Goal: Information Seeking & Learning: Learn about a topic

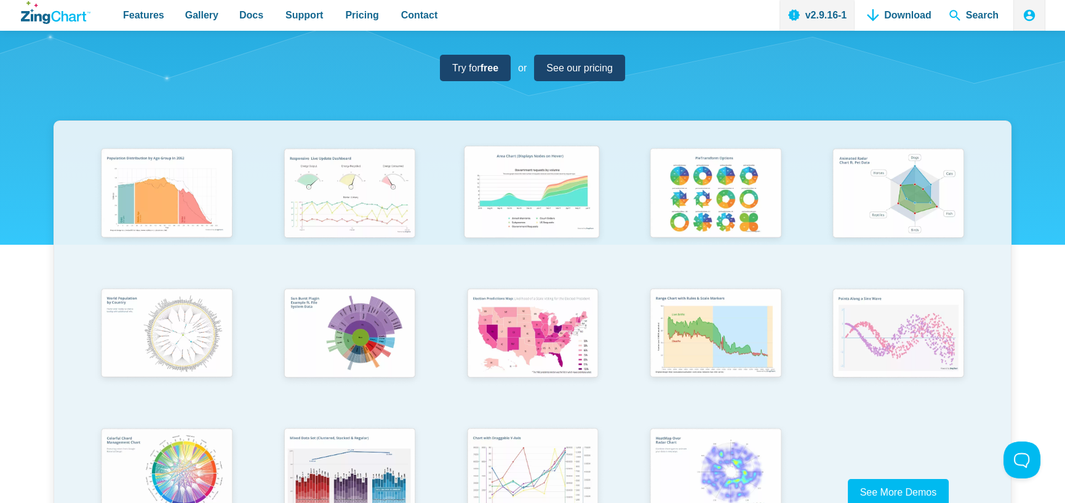
scroll to position [164, 0]
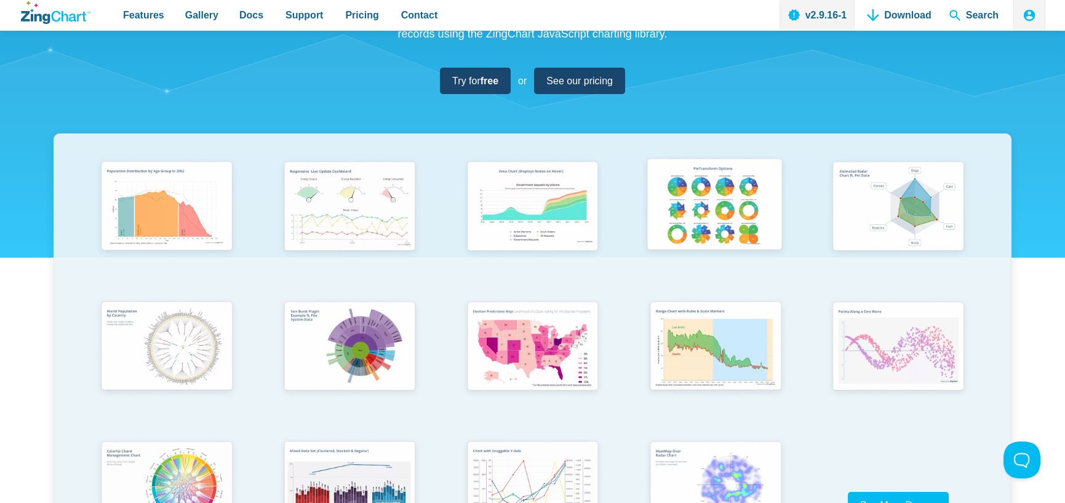
click at [714, 208] on img "App Content" at bounding box center [714, 207] width 151 height 108
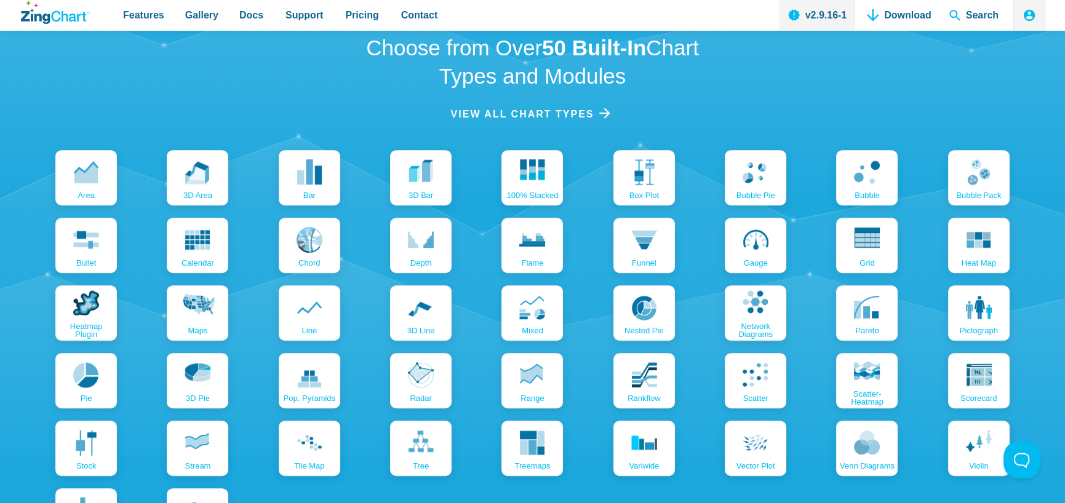
scroll to position [1476, 0]
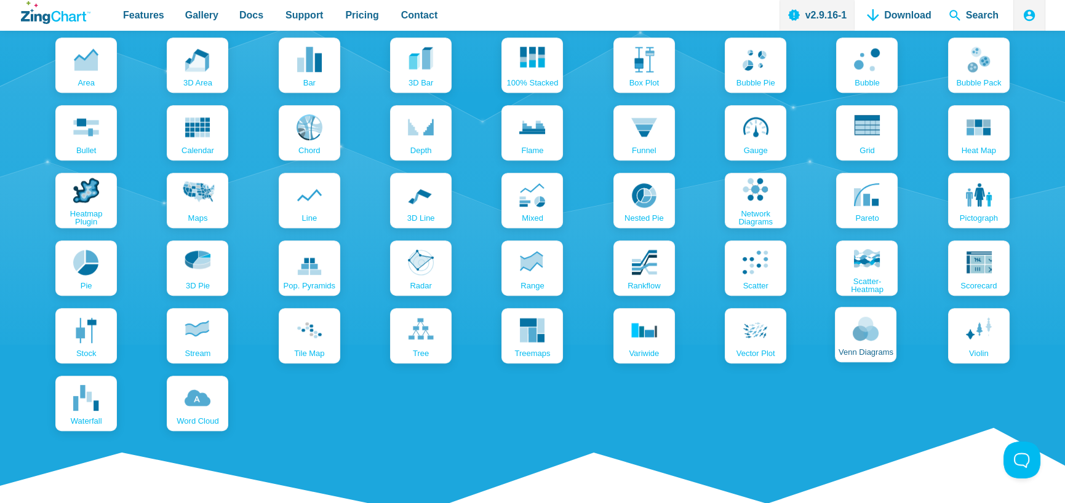
click at [861, 333] on use "App Content" at bounding box center [866, 329] width 26 height 24
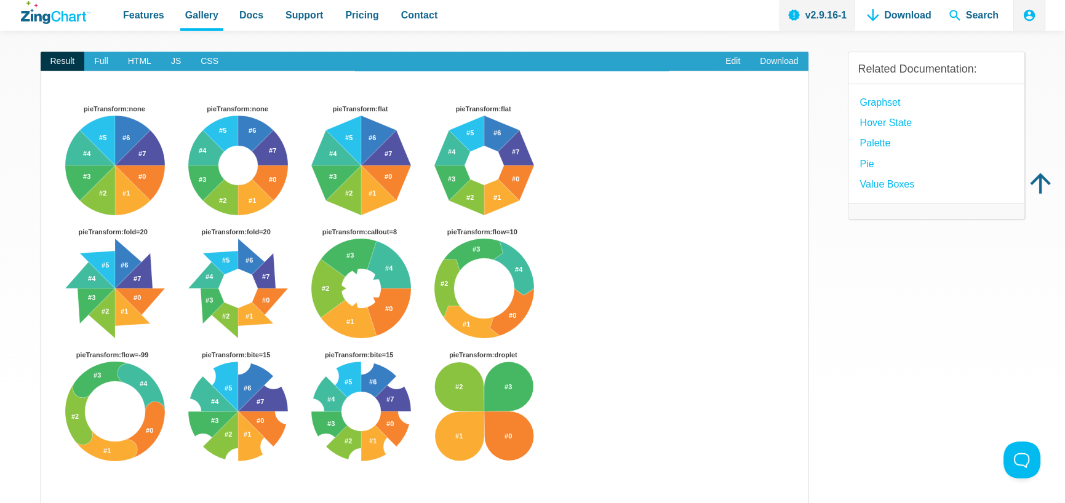
scroll to position [82, 0]
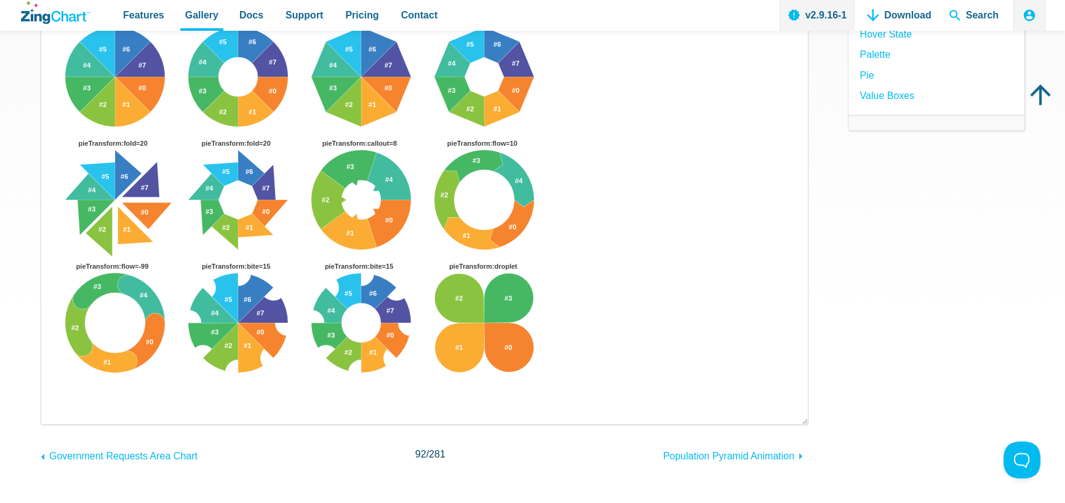
scroll to position [0, 0]
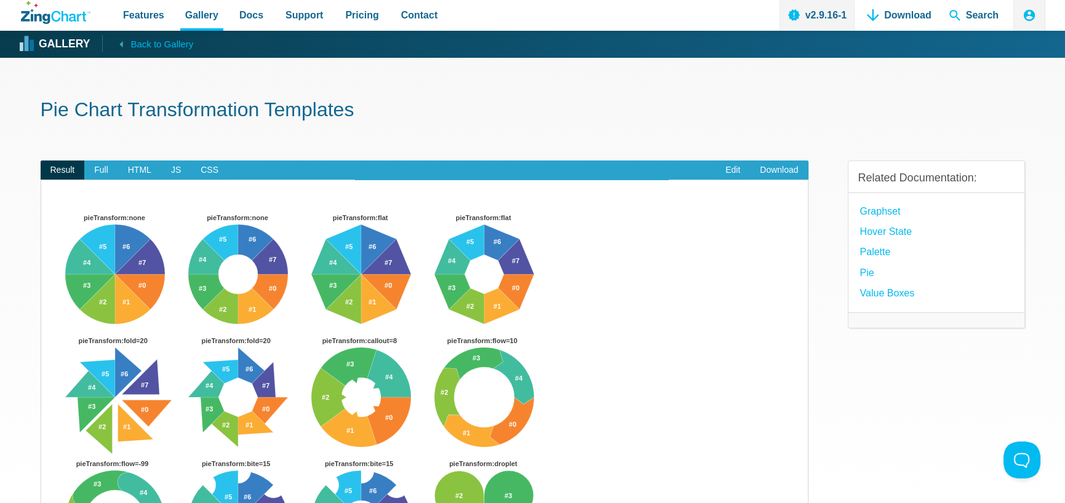
drag, startPoint x: 450, startPoint y: 1, endPoint x: 644, endPoint y: 102, distance: 218.5
click at [644, 102] on h1 "Pie Chart Transformation Templates" at bounding box center [533, 111] width 984 height 28
